Goal: Transaction & Acquisition: Purchase product/service

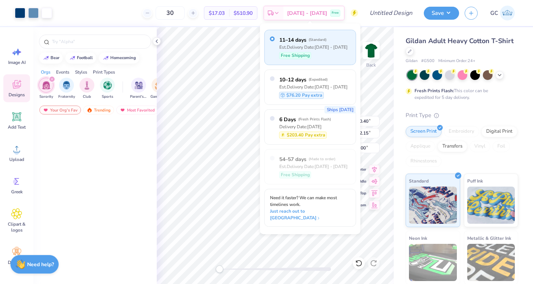
scroll to position [432, 0]
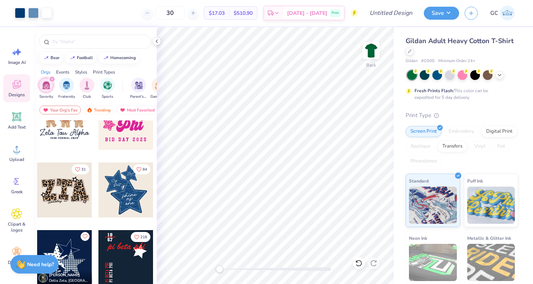
drag, startPoint x: 188, startPoint y: 14, endPoint x: 152, endPoint y: 14, distance: 35.3
click at [152, 14] on div "30" at bounding box center [170, 12] width 56 height 13
type input "48"
click at [496, 135] on div "Digital Print" at bounding box center [500, 130] width 36 height 11
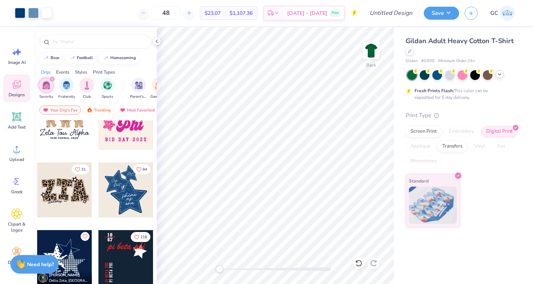
click at [500, 73] on icon at bounding box center [500, 74] width 6 height 6
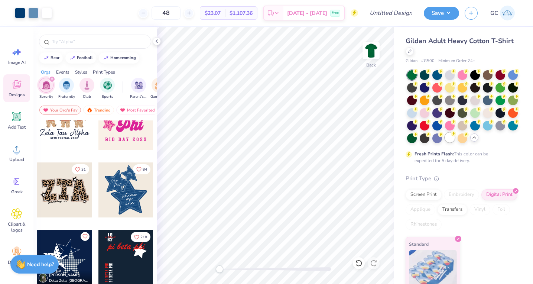
click at [450, 142] on div at bounding box center [450, 138] width 10 height 10
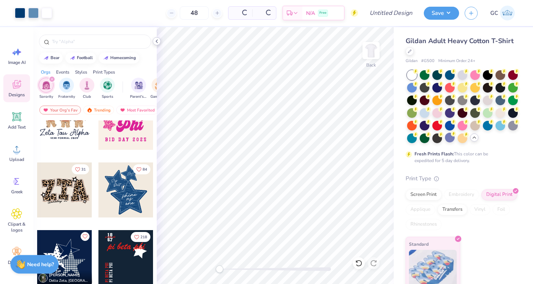
click at [157, 43] on icon at bounding box center [157, 41] width 6 height 6
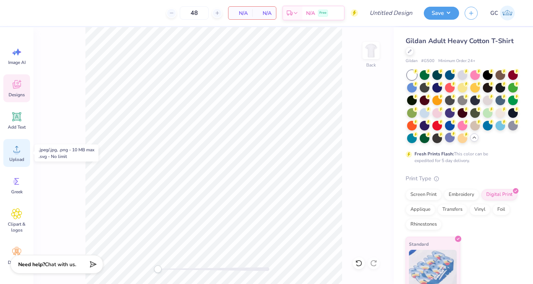
click at [24, 155] on div "Upload" at bounding box center [16, 153] width 27 height 28
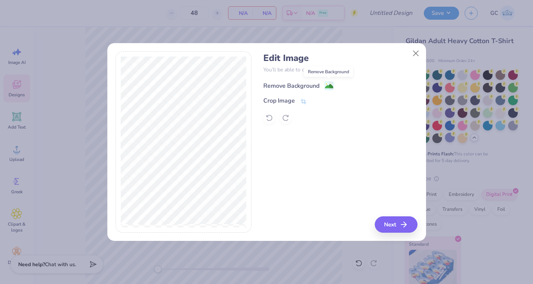
click at [329, 86] on image at bounding box center [329, 86] width 8 height 8
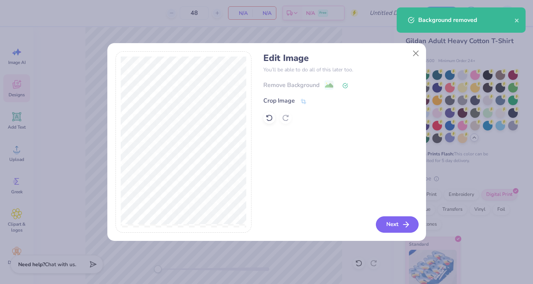
click at [399, 224] on button "Next" at bounding box center [397, 224] width 43 height 16
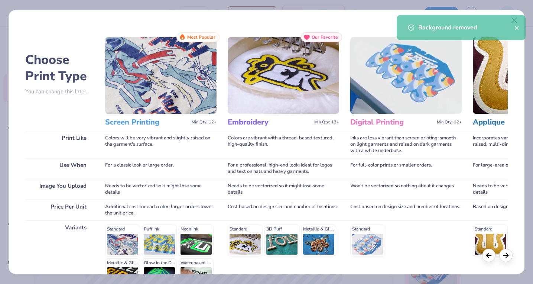
scroll to position [87, 0]
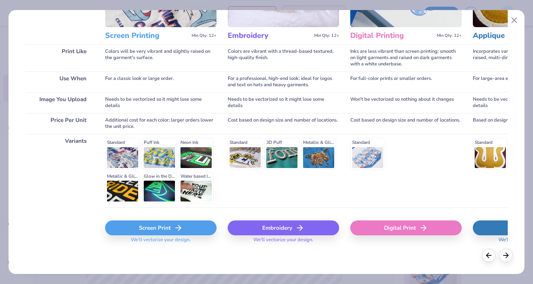
click at [133, 229] on div "Screen Print" at bounding box center [161, 227] width 112 height 15
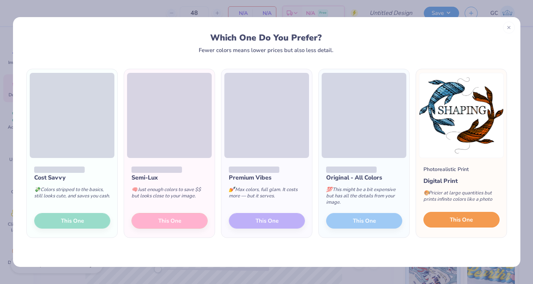
click at [459, 220] on span "This One" at bounding box center [461, 220] width 23 height 9
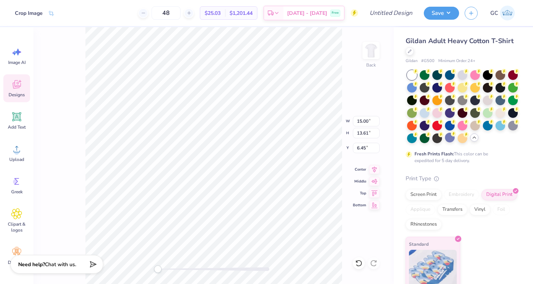
type input "12.32"
type input "11.18"
type input "8.87"
click at [388, 21] on div "Design Title" at bounding box center [391, 13] width 55 height 26
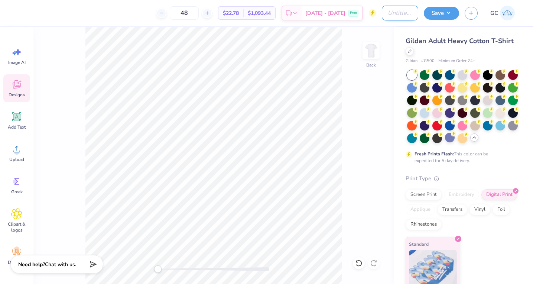
click at [390, 12] on input "Design Title" at bounding box center [400, 13] width 36 height 15
type input "Shaping Conference"
click at [441, 11] on button "Save" at bounding box center [441, 12] width 35 height 13
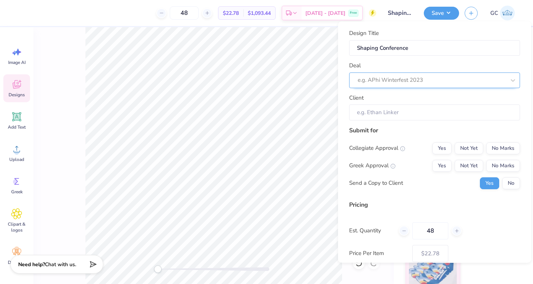
click at [396, 78] on div at bounding box center [432, 80] width 148 height 10
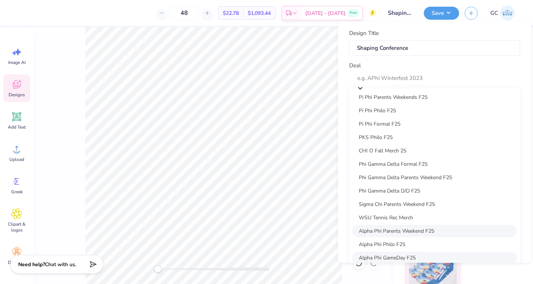
scroll to position [348, 0]
type input "Shaping Conference"
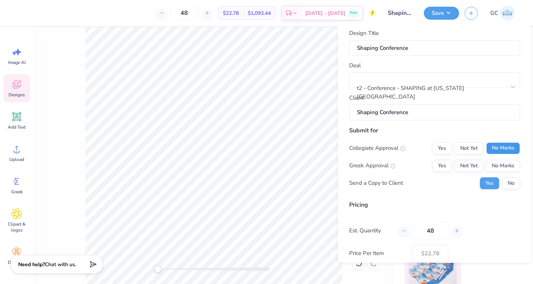
click at [499, 151] on button "No Marks" at bounding box center [504, 148] width 34 height 12
click at [501, 171] on button "No Marks" at bounding box center [504, 165] width 34 height 12
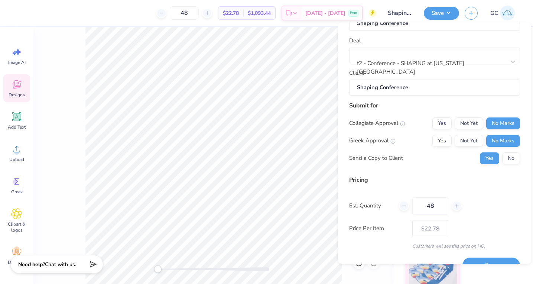
scroll to position [42, 0]
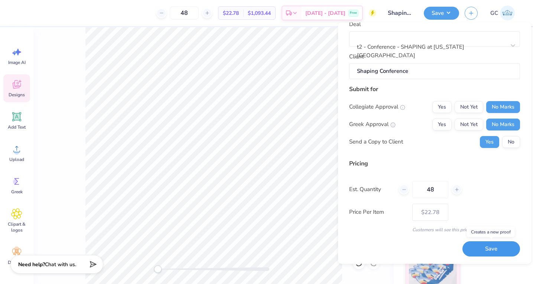
click at [490, 248] on button "Save" at bounding box center [492, 249] width 58 height 15
type input "$22.78"
